Goal: Information Seeking & Learning: Learn about a topic

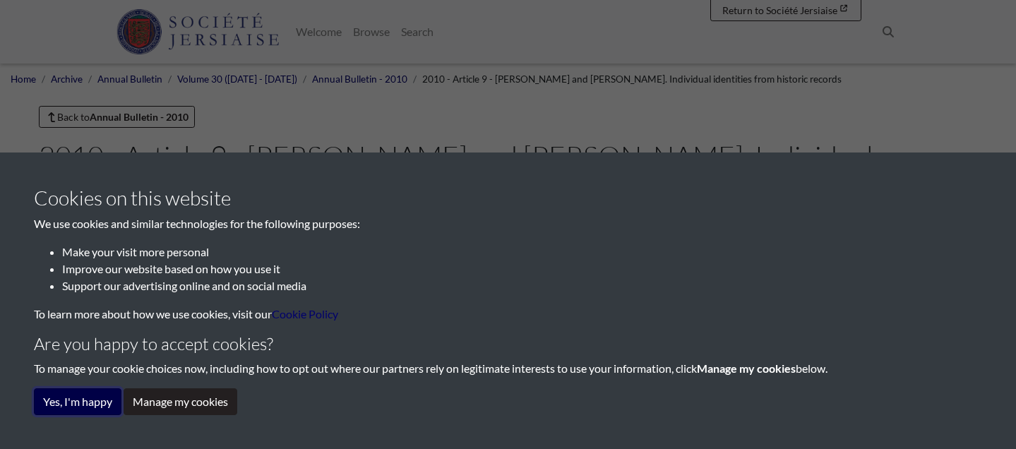
click at [105, 400] on button "Yes, I'm happy" at bounding box center [78, 401] width 88 height 27
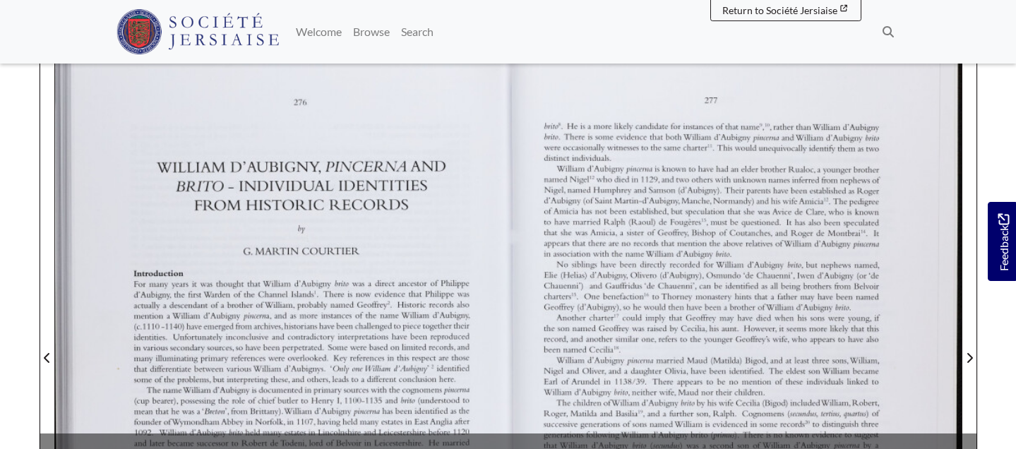
scroll to position [301, 0]
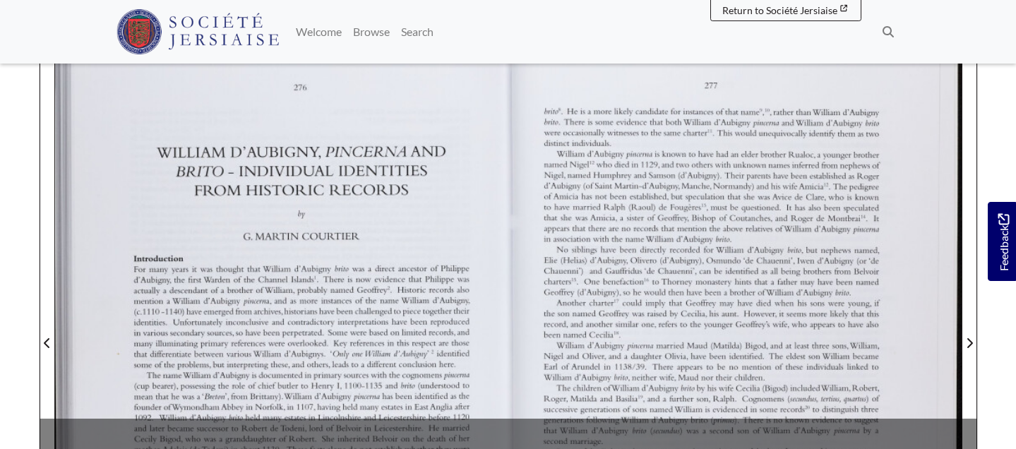
drag, startPoint x: 550, startPoint y: 293, endPoint x: 544, endPoint y: 243, distance: 50.5
click at [544, 243] on div at bounding box center [734, 334] width 453 height 641
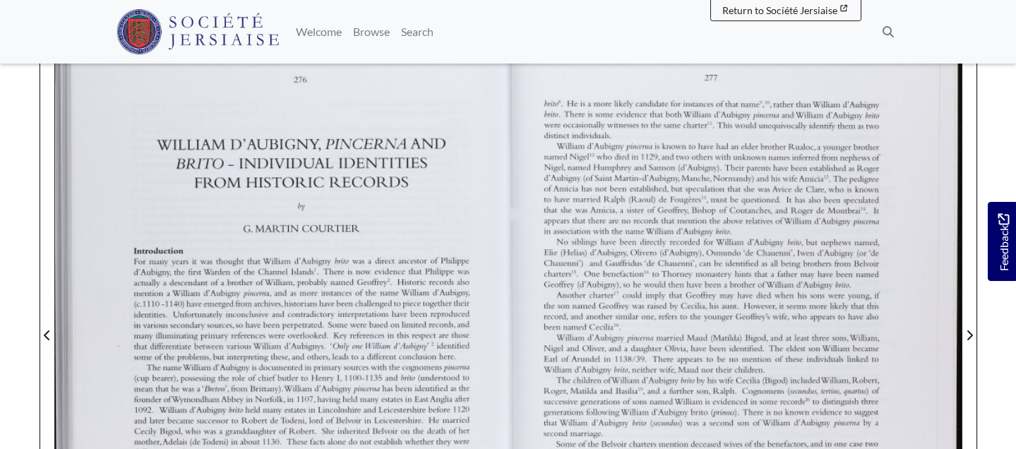
scroll to position [311, 0]
drag, startPoint x: 645, startPoint y: 326, endPoint x: 645, endPoint y: 316, distance: 9.9
click at [645, 316] on div at bounding box center [734, 324] width 453 height 641
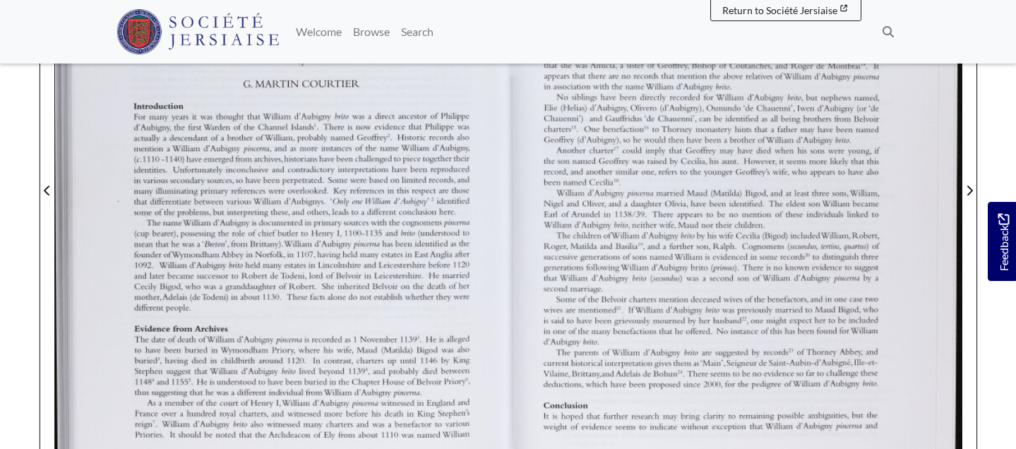
scroll to position [479, 0]
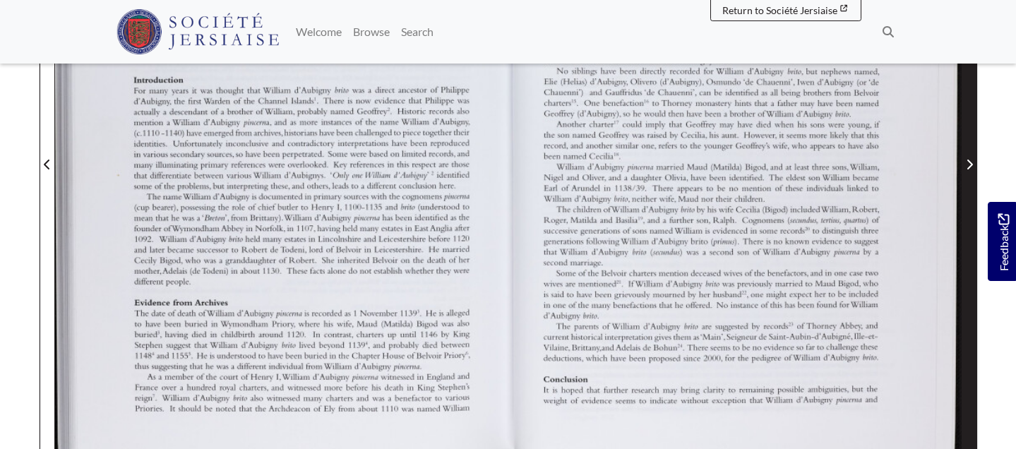
click at [967, 164] on icon "Next Page" at bounding box center [969, 164] width 7 height 11
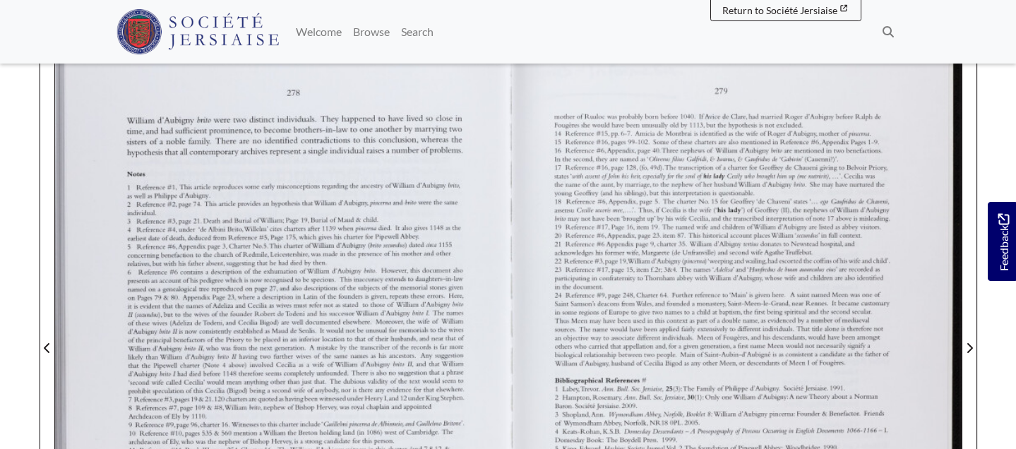
scroll to position [294, 0]
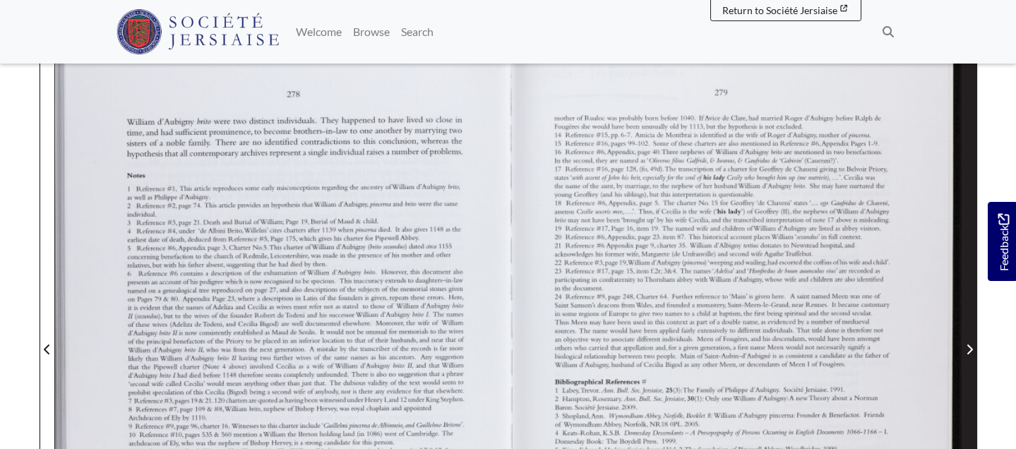
click at [975, 284] on span "Next Page" at bounding box center [969, 341] width 14 height 640
click at [970, 284] on span "Next Page" at bounding box center [969, 341] width 14 height 640
click at [974, 345] on span "Next Page" at bounding box center [969, 349] width 14 height 17
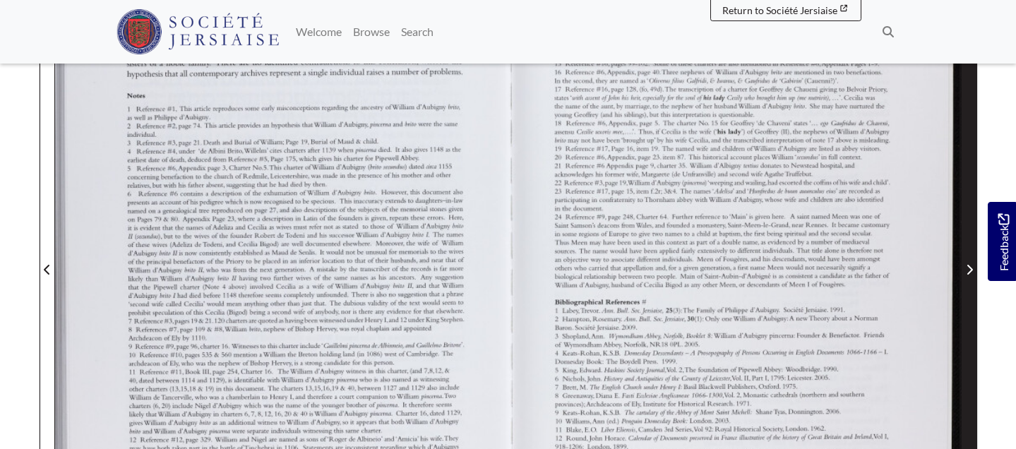
scroll to position [302, 0]
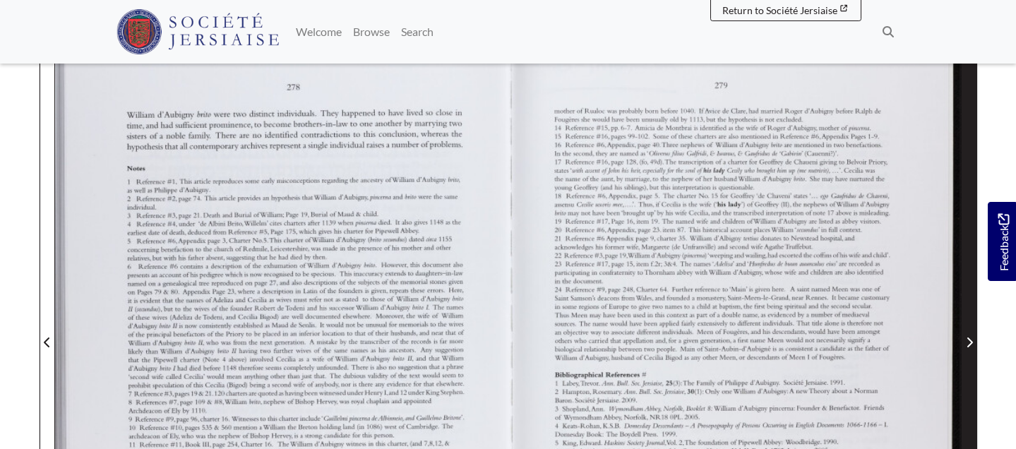
click at [974, 346] on span "Next Page" at bounding box center [969, 342] width 14 height 17
